Goal: Find specific page/section: Find specific page/section

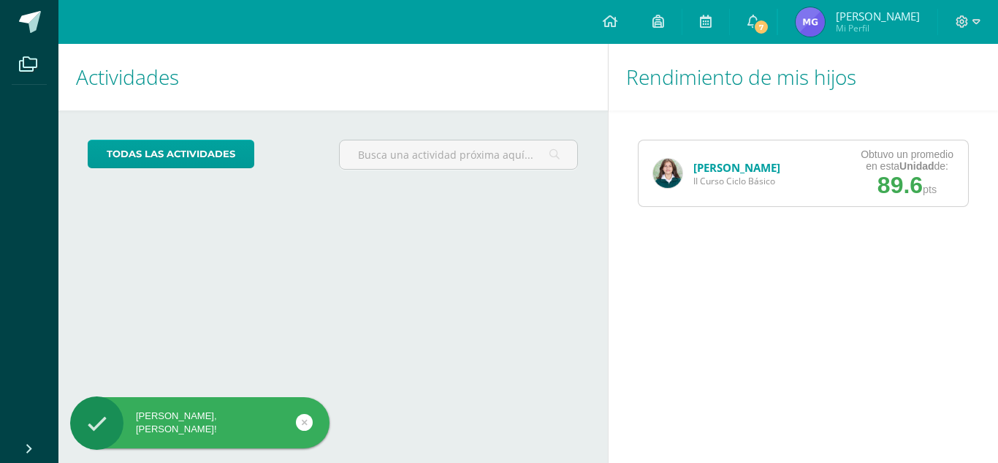
click at [674, 175] on img at bounding box center [667, 173] width 29 height 29
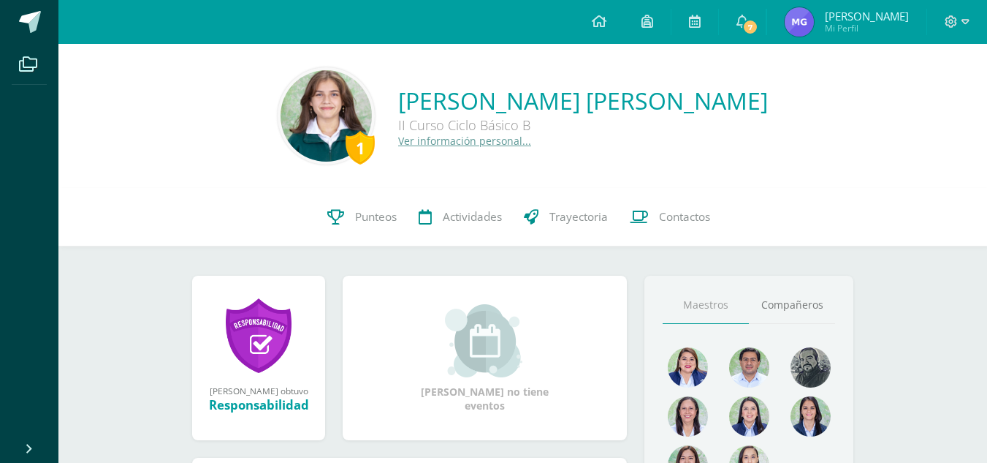
click at [286, 104] on img at bounding box center [326, 115] width 91 height 91
click at [292, 112] on img at bounding box center [326, 115] width 91 height 91
drag, startPoint x: 292, startPoint y: 112, endPoint x: 288, endPoint y: 104, distance: 8.5
click at [288, 104] on img at bounding box center [326, 115] width 91 height 91
